Goal: Find specific page/section: Find specific page/section

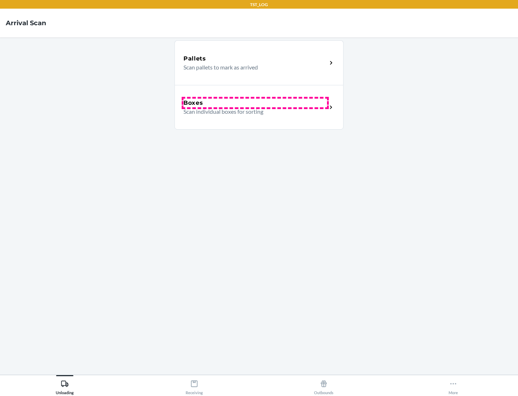
click at [255, 103] on div "Boxes" at bounding box center [254, 103] width 143 height 9
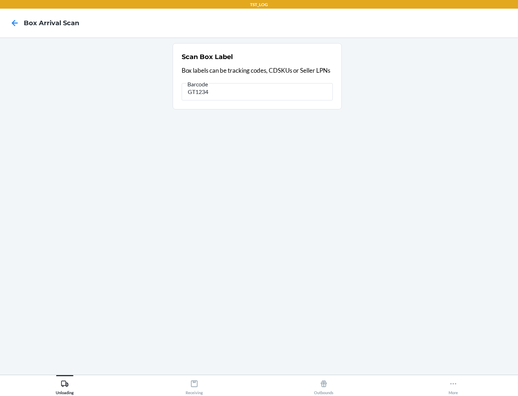
type input "GT1234"
